Goal: Transaction & Acquisition: Purchase product/service

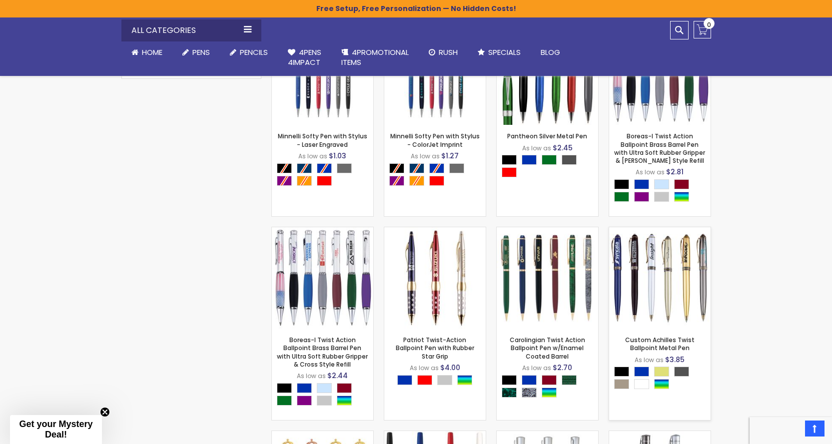
scroll to position [267, 0]
click at [653, 343] on link "Custom Achilles Twist Ballpoint Metal Pen" at bounding box center [659, 343] width 69 height 16
click at [655, 342] on link "Custom Achilles Twist Ballpoint Metal Pen" at bounding box center [659, 343] width 69 height 16
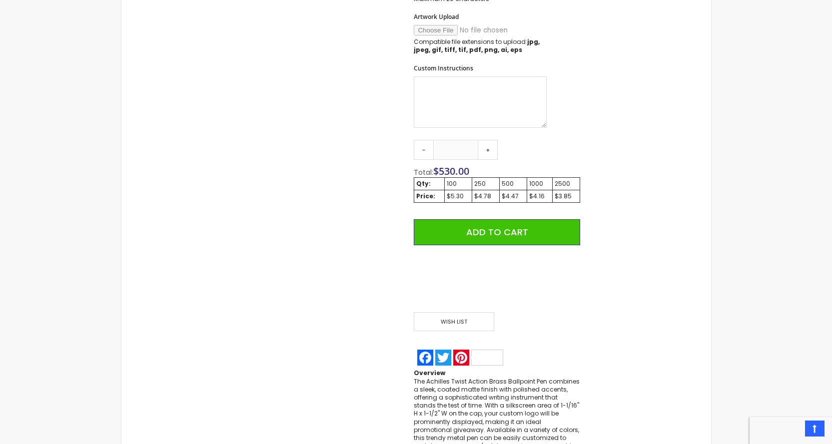
scroll to position [600, 0]
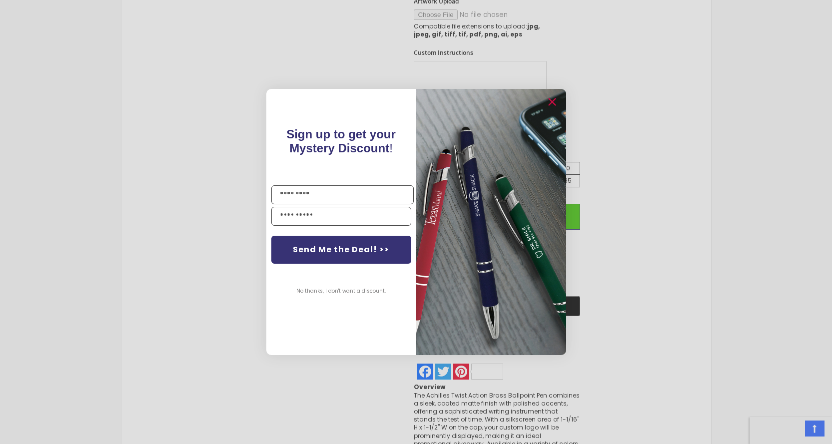
click at [102, 187] on div "Close dialog Sign up to get your Mystery Discount ! Name Send Me the Deal! >> N…" at bounding box center [416, 222] width 832 height 444
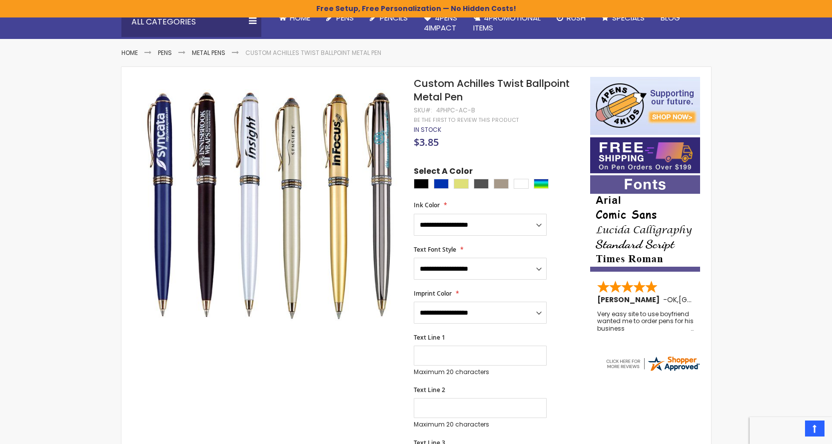
scroll to position [0, 0]
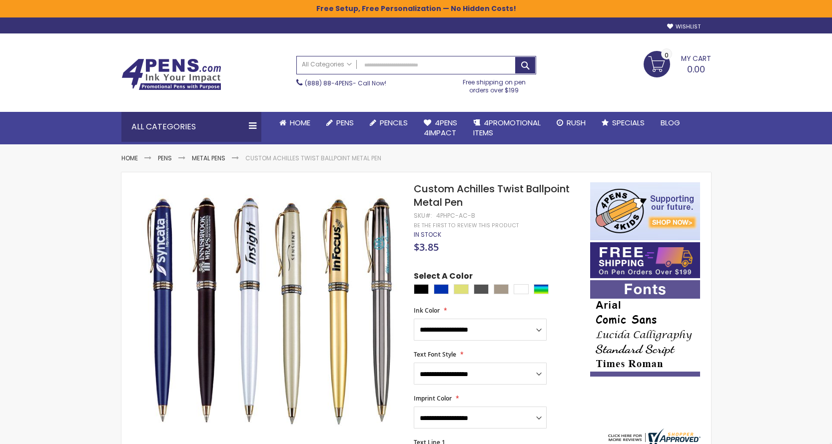
click at [469, 199] on h1 "Custom Achilles Twist Ballpoint Metal Pen" at bounding box center [497, 195] width 166 height 27
click at [462, 185] on span "Custom Achilles Twist Ballpoint Metal Pen" at bounding box center [492, 195] width 156 height 27
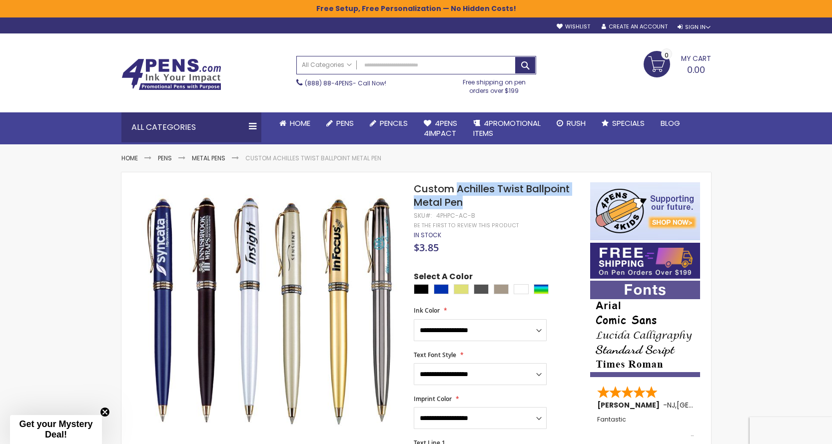
drag, startPoint x: 460, startPoint y: 187, endPoint x: 482, endPoint y: 202, distance: 27.0
click at [482, 202] on h1 "Custom Achilles Twist Ballpoint Metal Pen" at bounding box center [497, 195] width 166 height 27
copy span "Achilles Twist Ballpoint Metal Pen"
